Goal: Check status

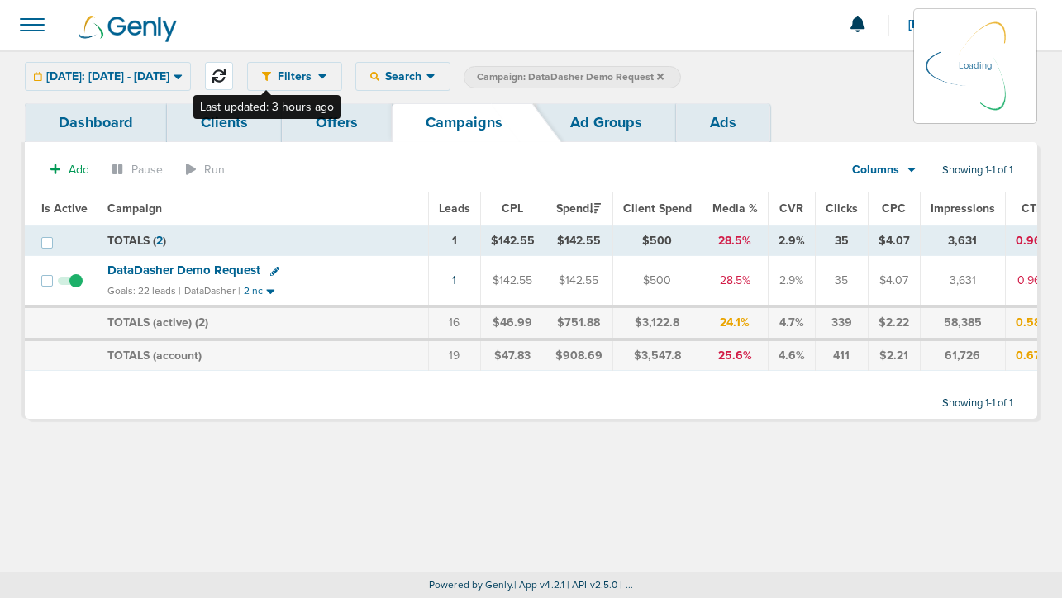
click at [226, 82] on icon at bounding box center [218, 75] width 13 height 13
click at [664, 77] on icon at bounding box center [660, 76] width 7 height 7
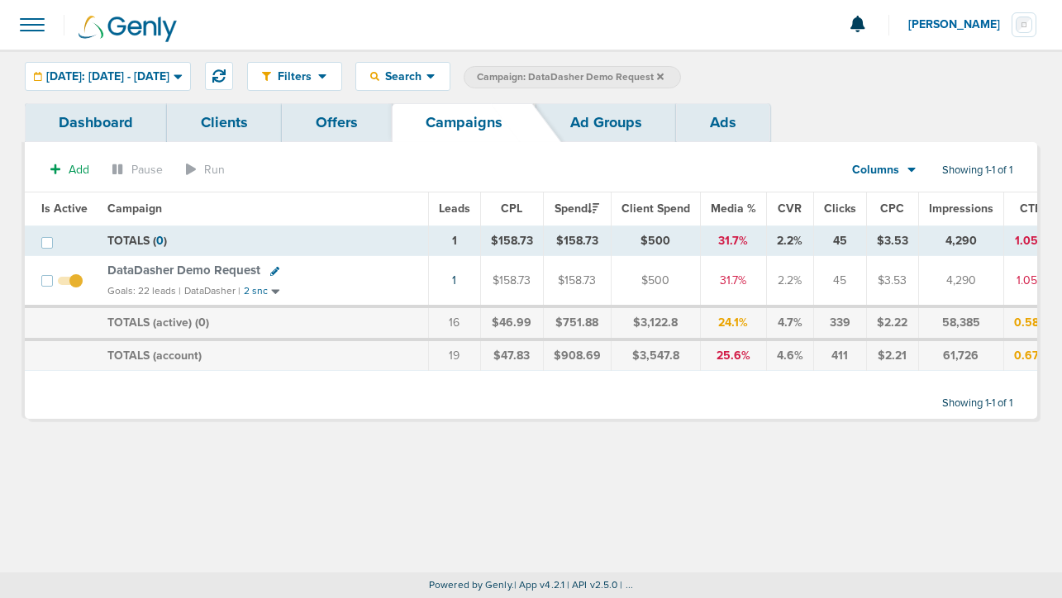
click at [664, 75] on icon at bounding box center [660, 76] width 7 height 7
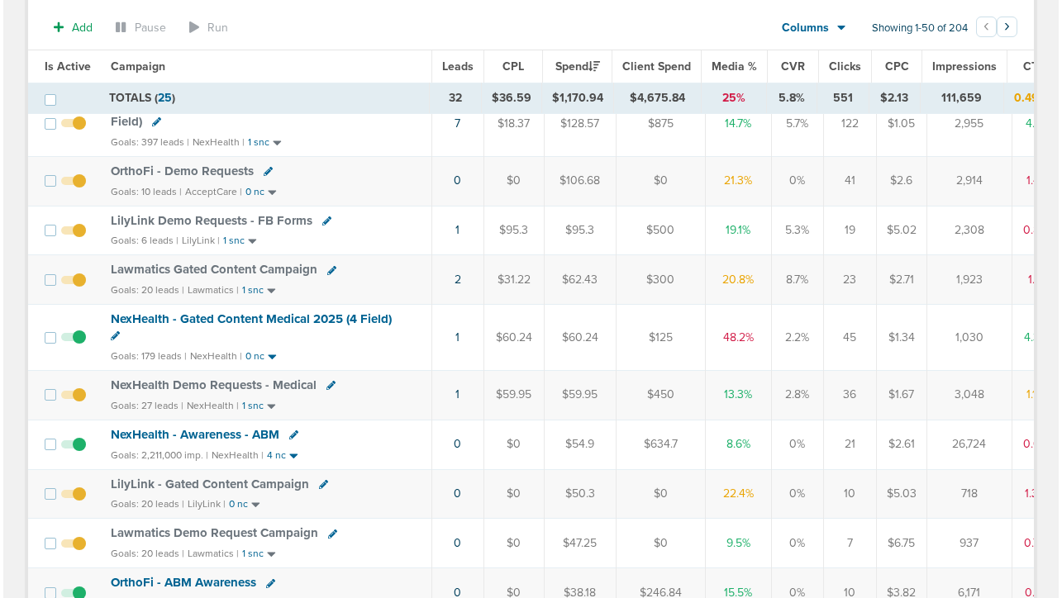
scroll to position [269, 0]
click at [452, 395] on link "1" at bounding box center [454, 394] width 4 height 14
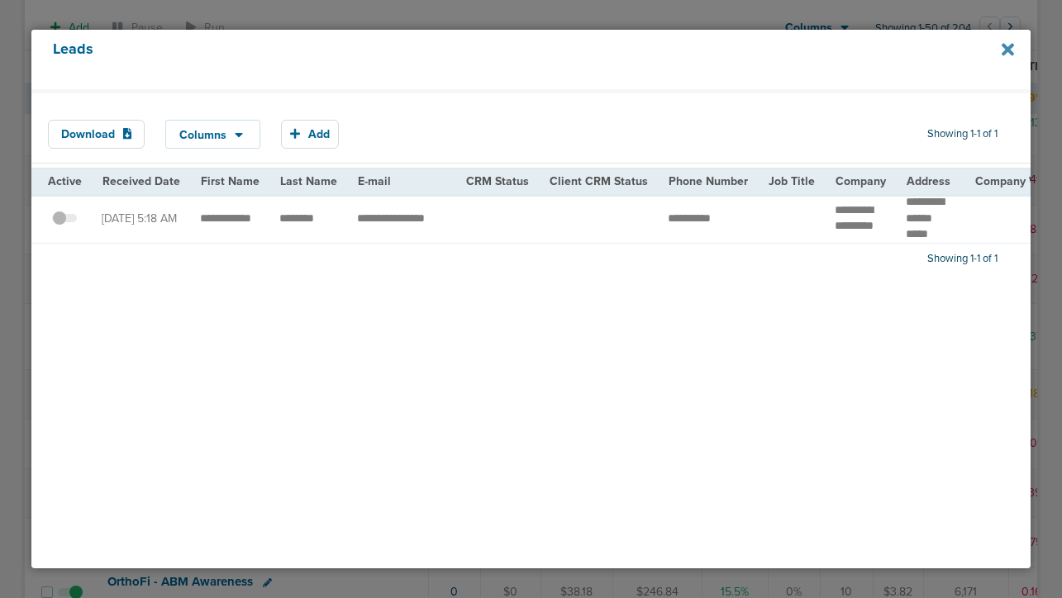
click at [1009, 49] on icon at bounding box center [1008, 50] width 12 height 12
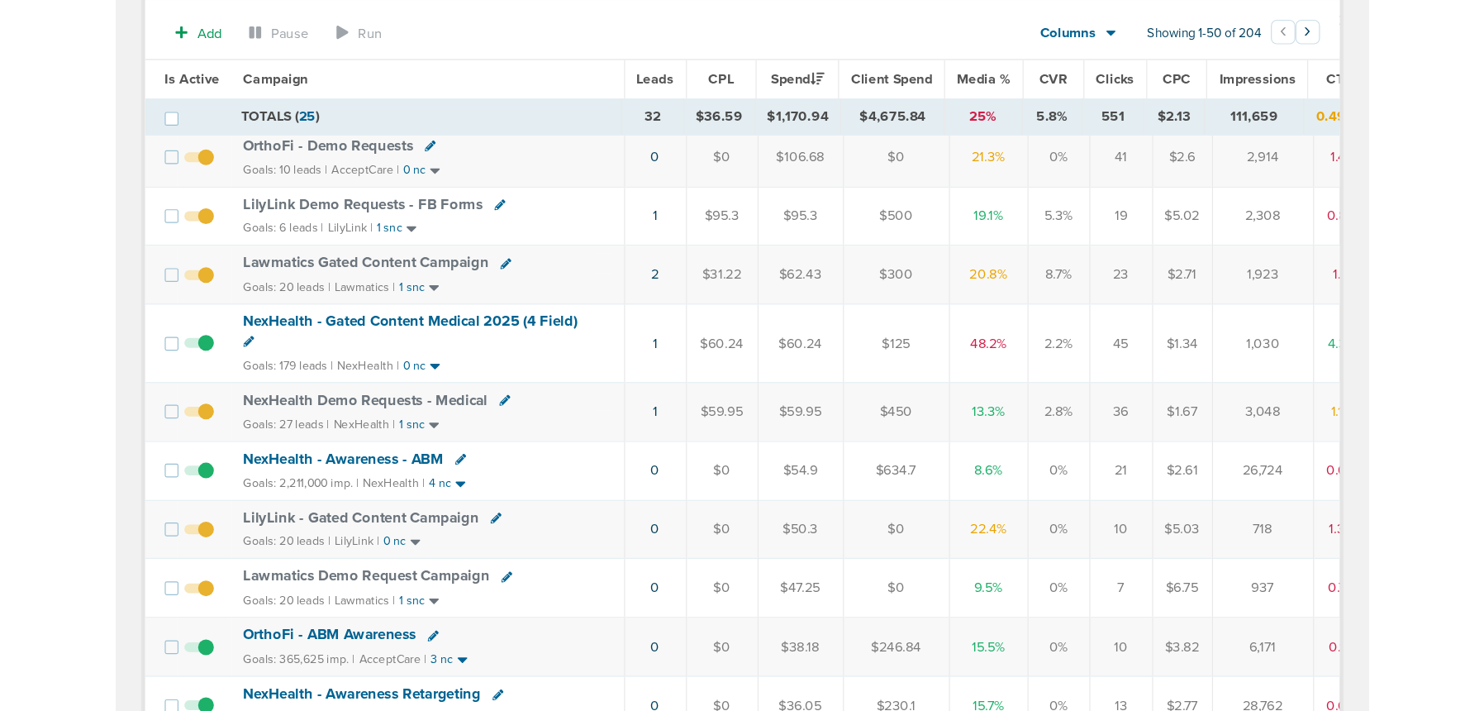
scroll to position [318, 0]
